Goal: Book appointment/travel/reservation

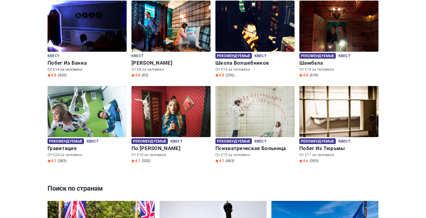
scroll to position [369, 0]
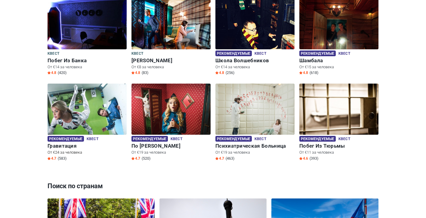
click at [91, 100] on img at bounding box center [87, 113] width 79 height 59
click at [64, 121] on img at bounding box center [87, 113] width 79 height 59
click at [160, 111] on img at bounding box center [171, 113] width 79 height 59
click at [188, 84] on img at bounding box center [171, 113] width 79 height 59
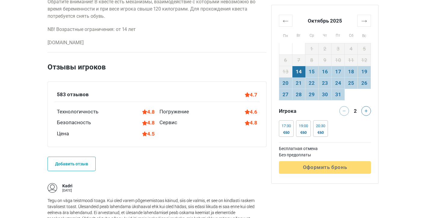
scroll to position [418, 0]
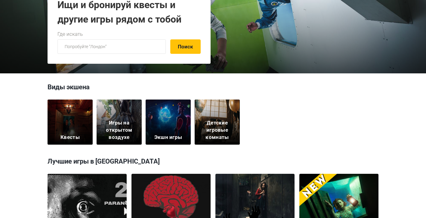
scroll to position [101, 0]
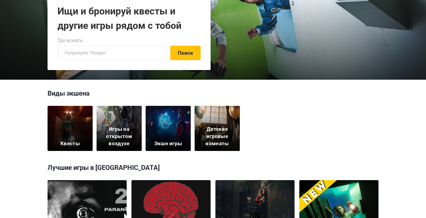
click at [66, 137] on div "Квесты" at bounding box center [70, 128] width 45 height 45
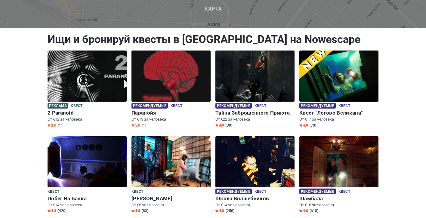
scroll to position [46, 0]
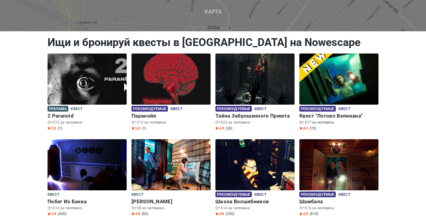
click at [357, 87] on img at bounding box center [339, 79] width 79 height 51
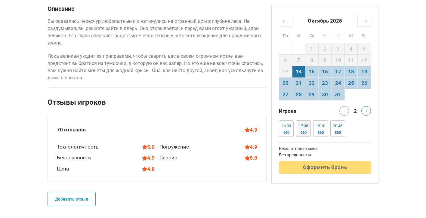
scroll to position [338, 0]
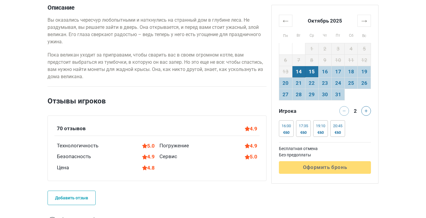
click at [312, 74] on td "15" at bounding box center [312, 71] width 13 height 11
click at [323, 73] on td "16" at bounding box center [325, 71] width 13 height 11
click at [334, 72] on td "17" at bounding box center [338, 71] width 13 height 11
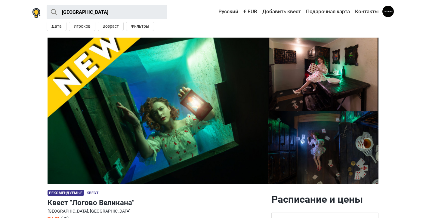
scroll to position [0, 0]
click at [41, 10] on nav "Tallinn Все Квест На открытом воздухе Экшн игра Детская игровая комната Поблизо…" at bounding box center [213, 12] width 362 height 13
click at [38, 11] on img at bounding box center [36, 13] width 8 height 10
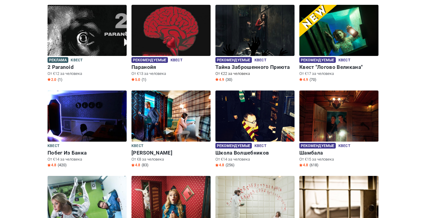
scroll to position [276, 0]
